Goal: Information Seeking & Learning: Learn about a topic

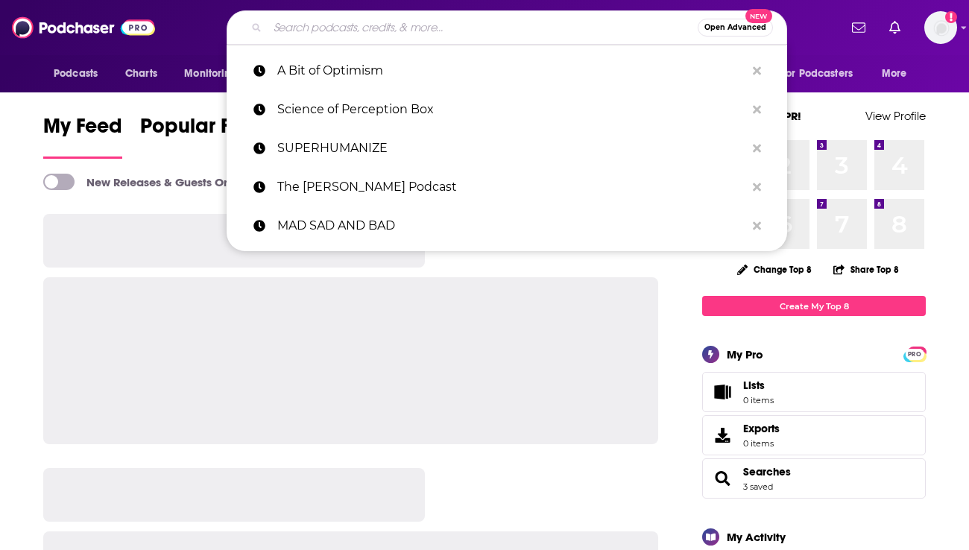
click at [324, 31] on input "Search podcasts, credits, & more..." at bounding box center [483, 28] width 430 height 24
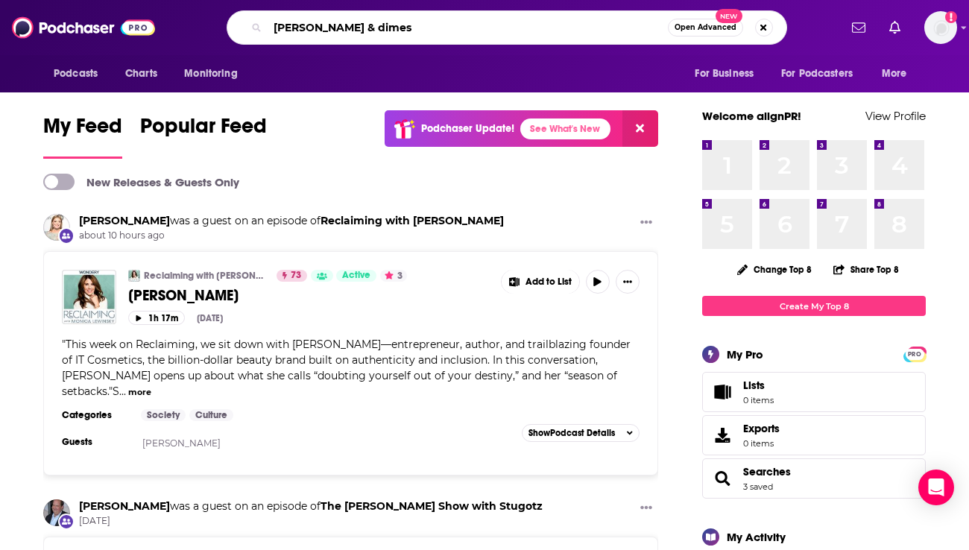
type input "[PERSON_NAME] & dimes"
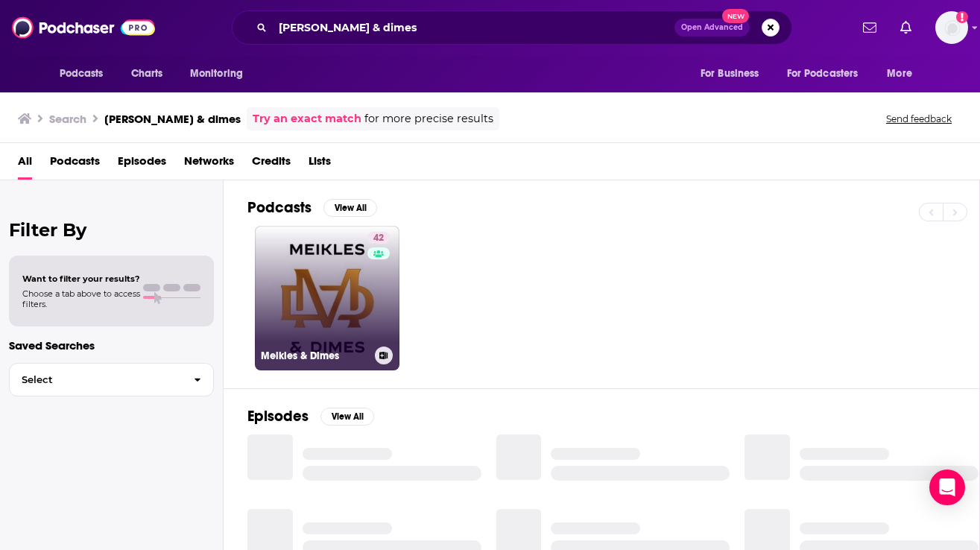
click at [335, 282] on link "42 Meikles & Dimes" at bounding box center [327, 298] width 145 height 145
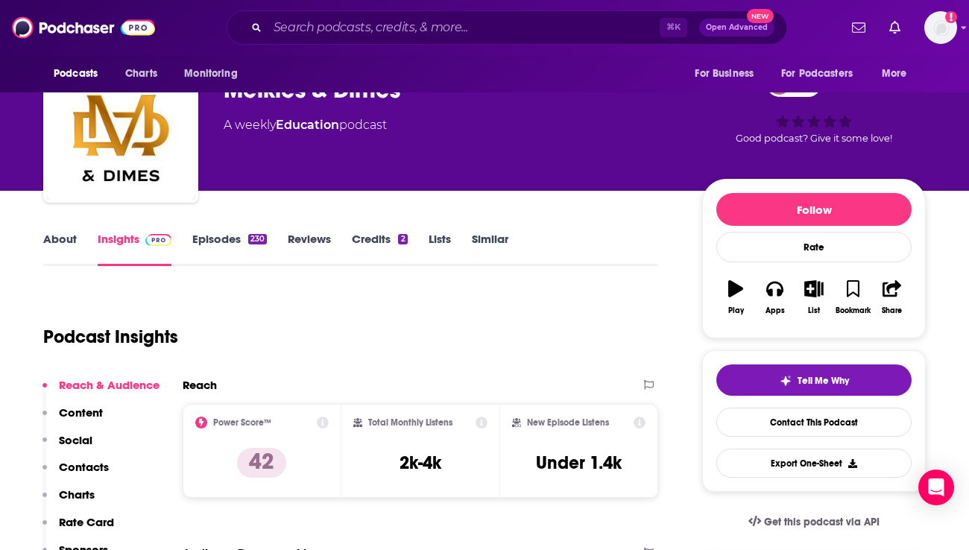
scroll to position [54, 0]
